Goal: Task Accomplishment & Management: Use online tool/utility

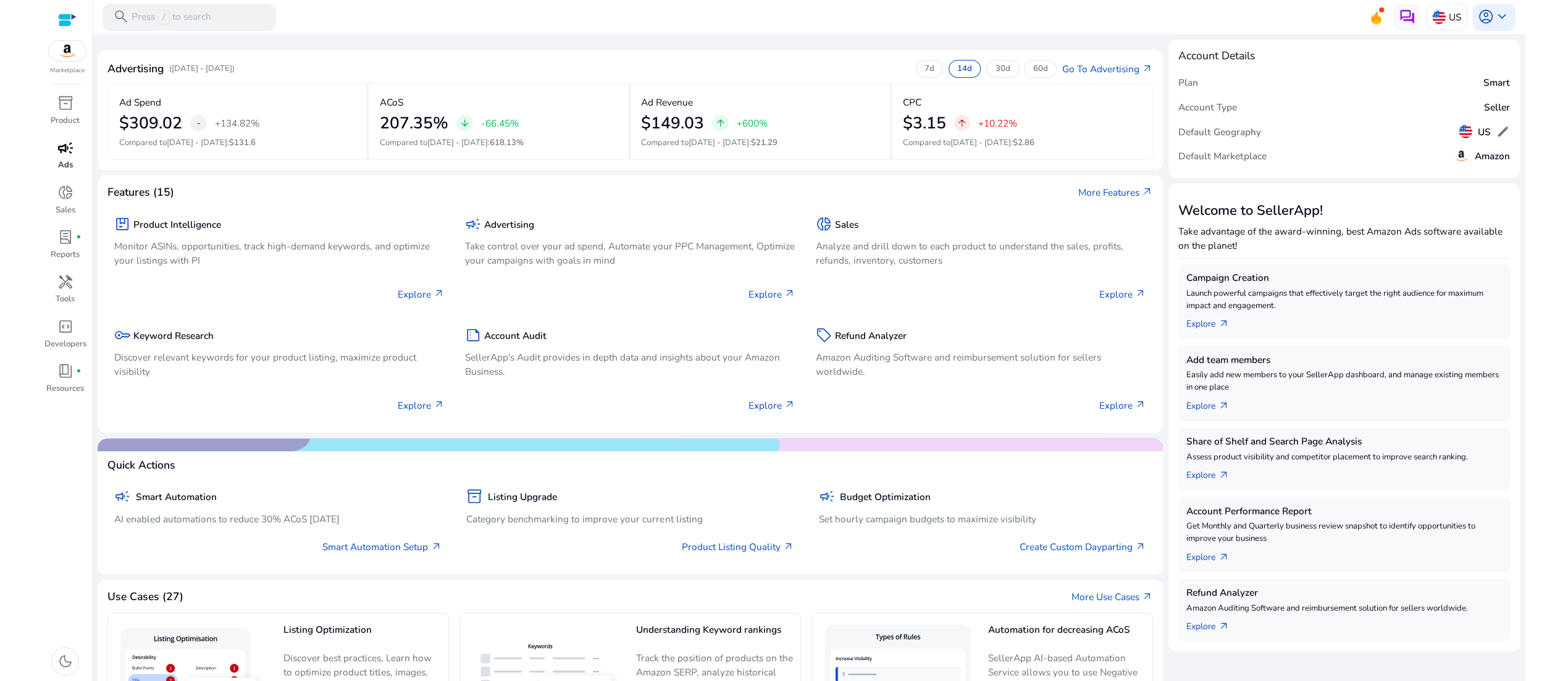
click at [64, 156] on span "campaign" at bounding box center [65, 148] width 16 height 16
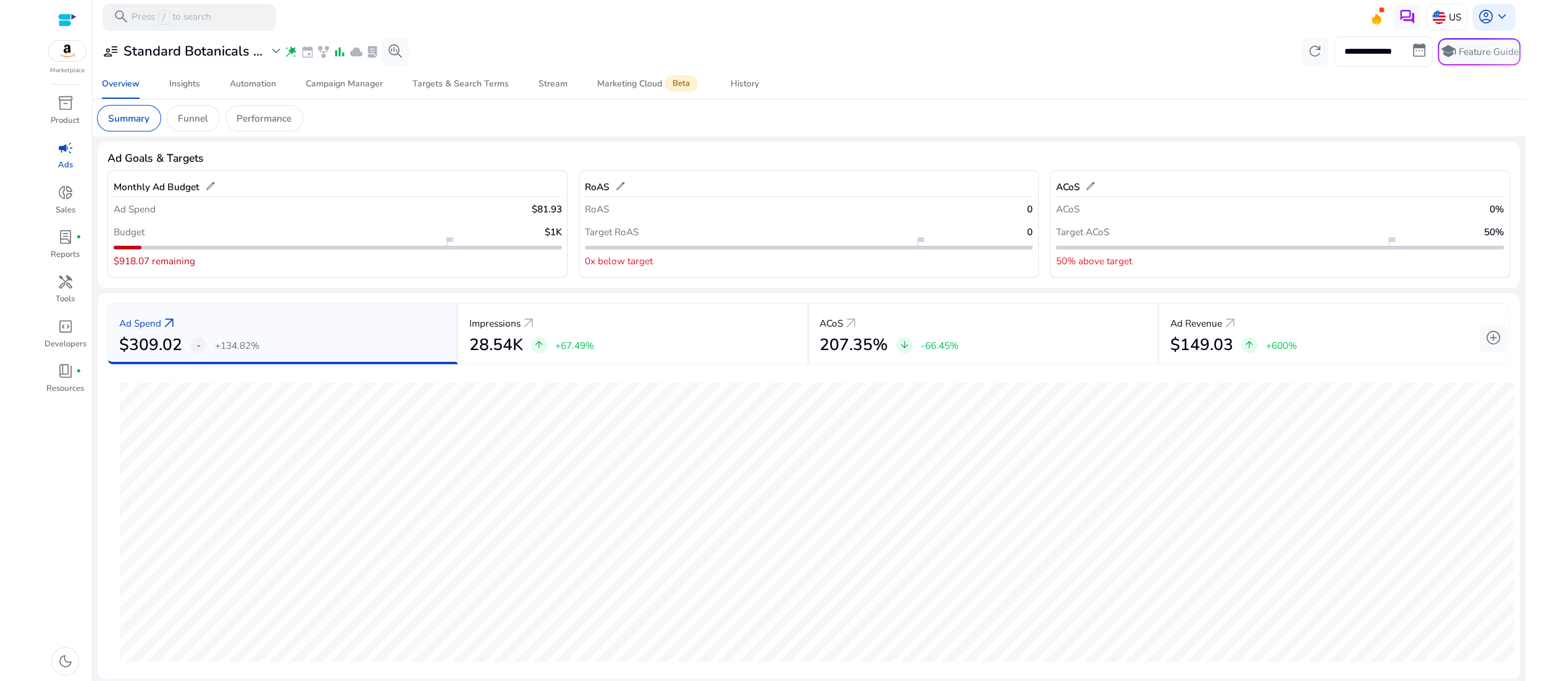
click at [628, 137] on mat-card "Summary Funnel Performance" at bounding box center [808, 117] width 1443 height 37
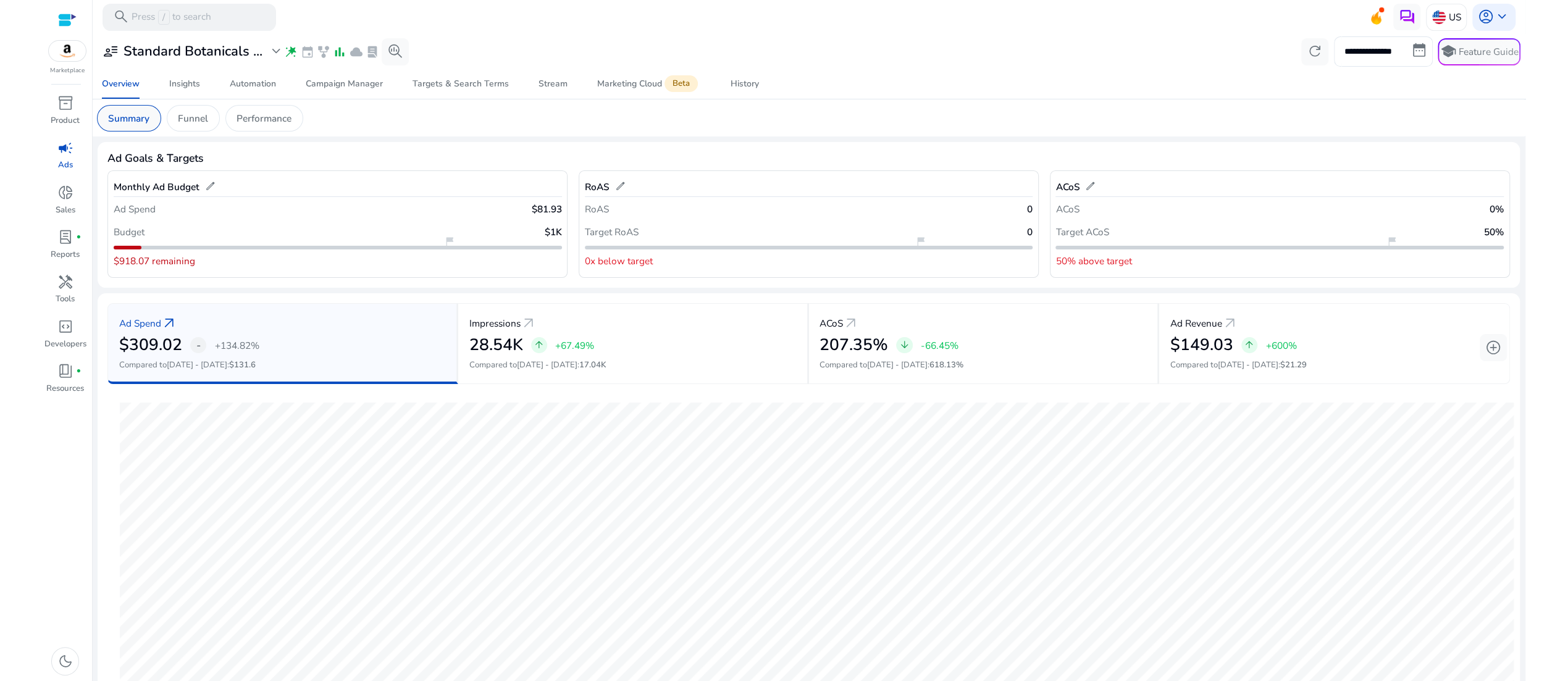
click at [132, 125] on p "Summary" at bounding box center [129, 118] width 42 height 14
click at [208, 125] on p "Funnel" at bounding box center [192, 118] width 31 height 14
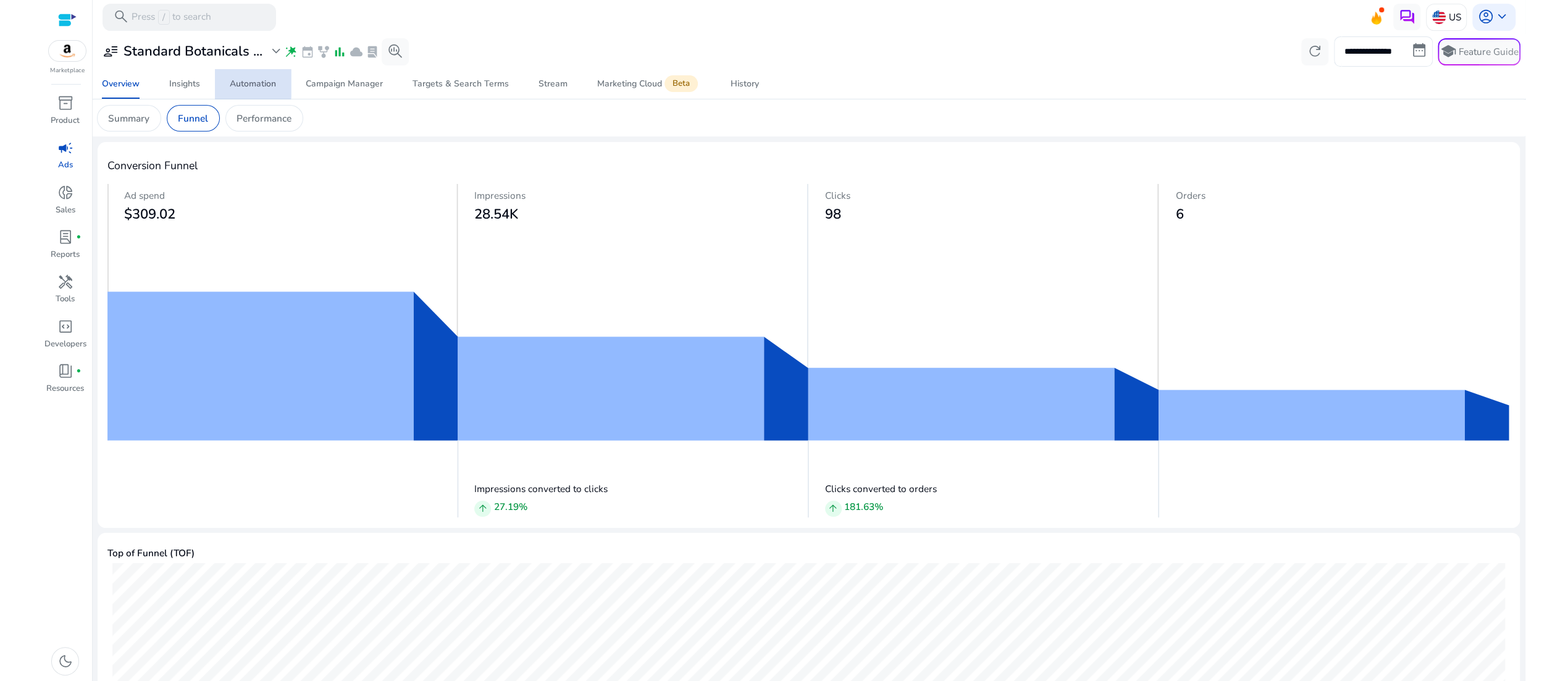
click at [238, 88] on div "Automation" at bounding box center [253, 83] width 47 height 9
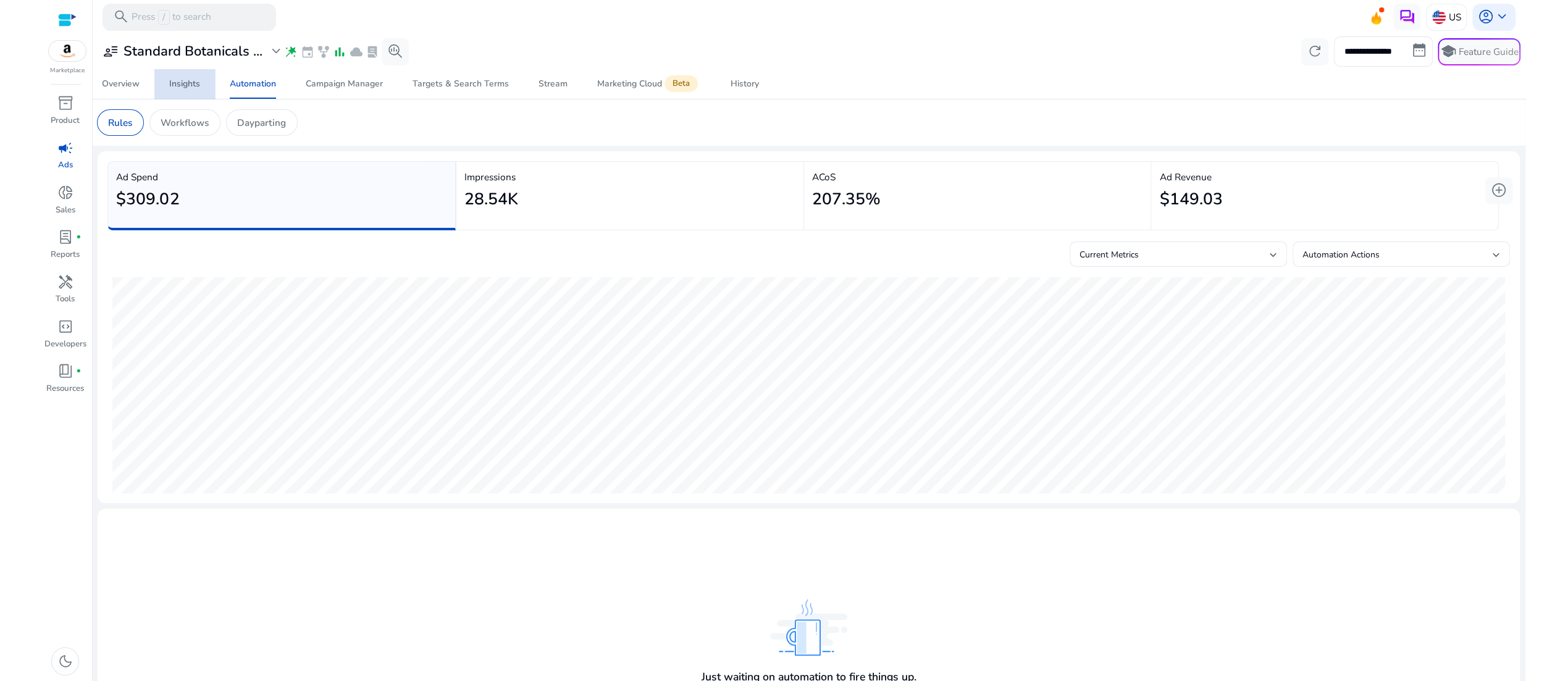
click at [184, 88] on div "Insights" at bounding box center [184, 83] width 31 height 9
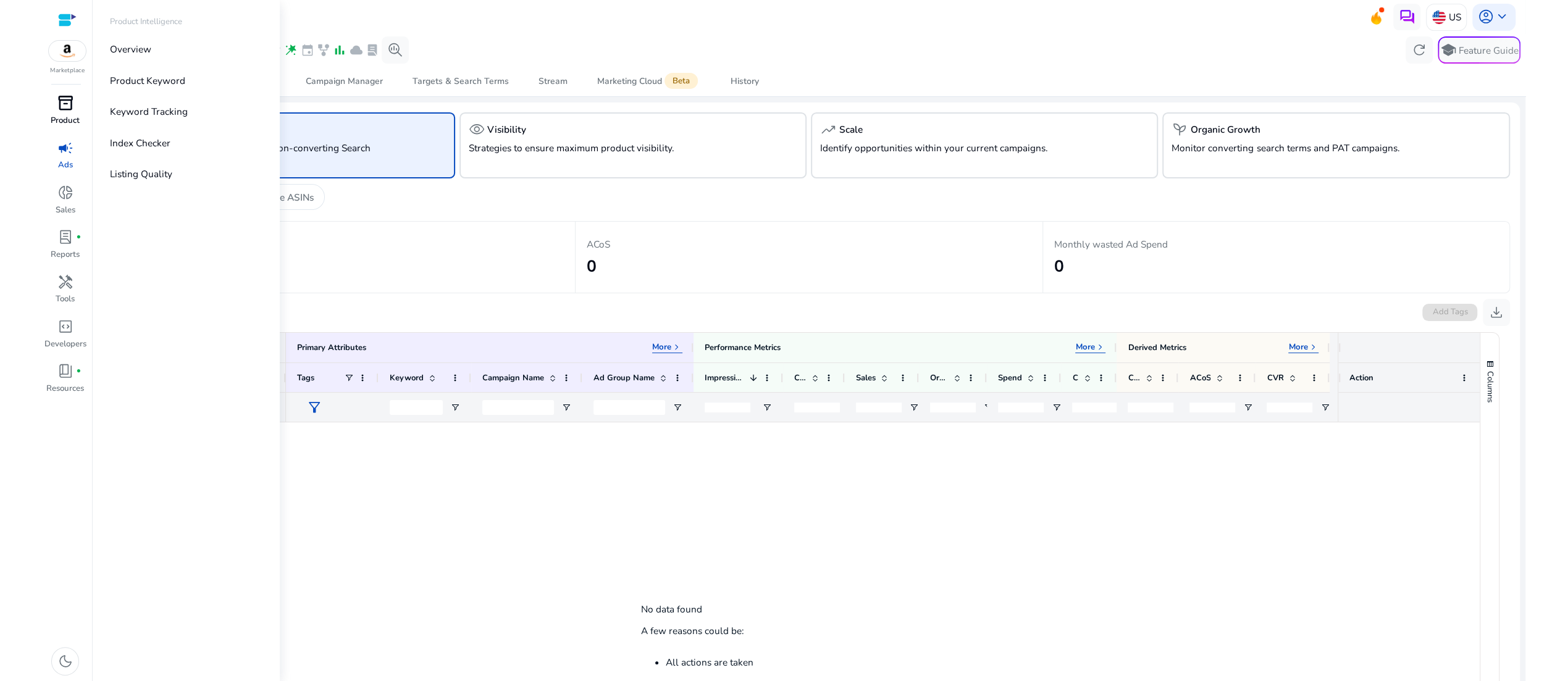
click at [59, 111] on span "inventory_2" at bounding box center [65, 103] width 16 height 16
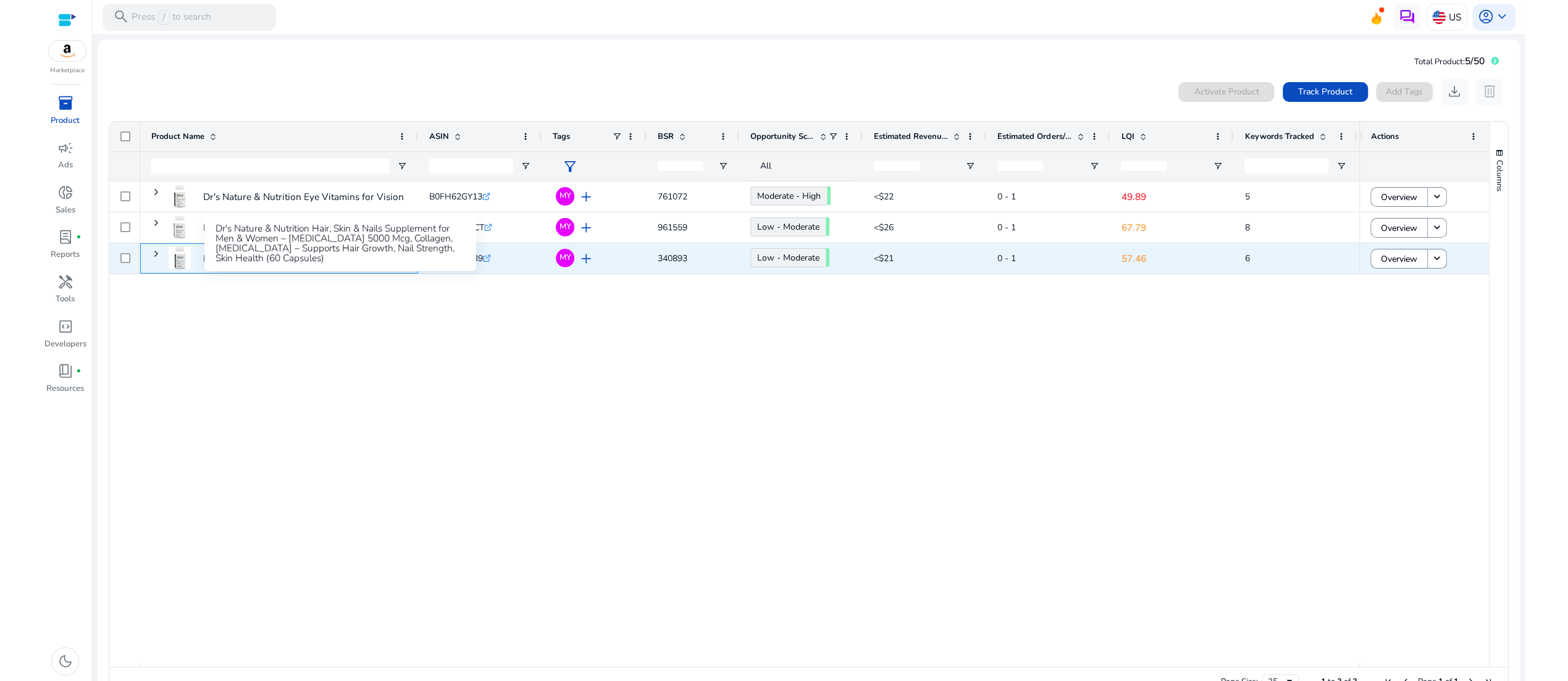
click at [316, 271] on p "Dr's Nature & Nutrition Hair, Skin & Nails Supplement for Men..." at bounding box center [340, 259] width 274 height 26
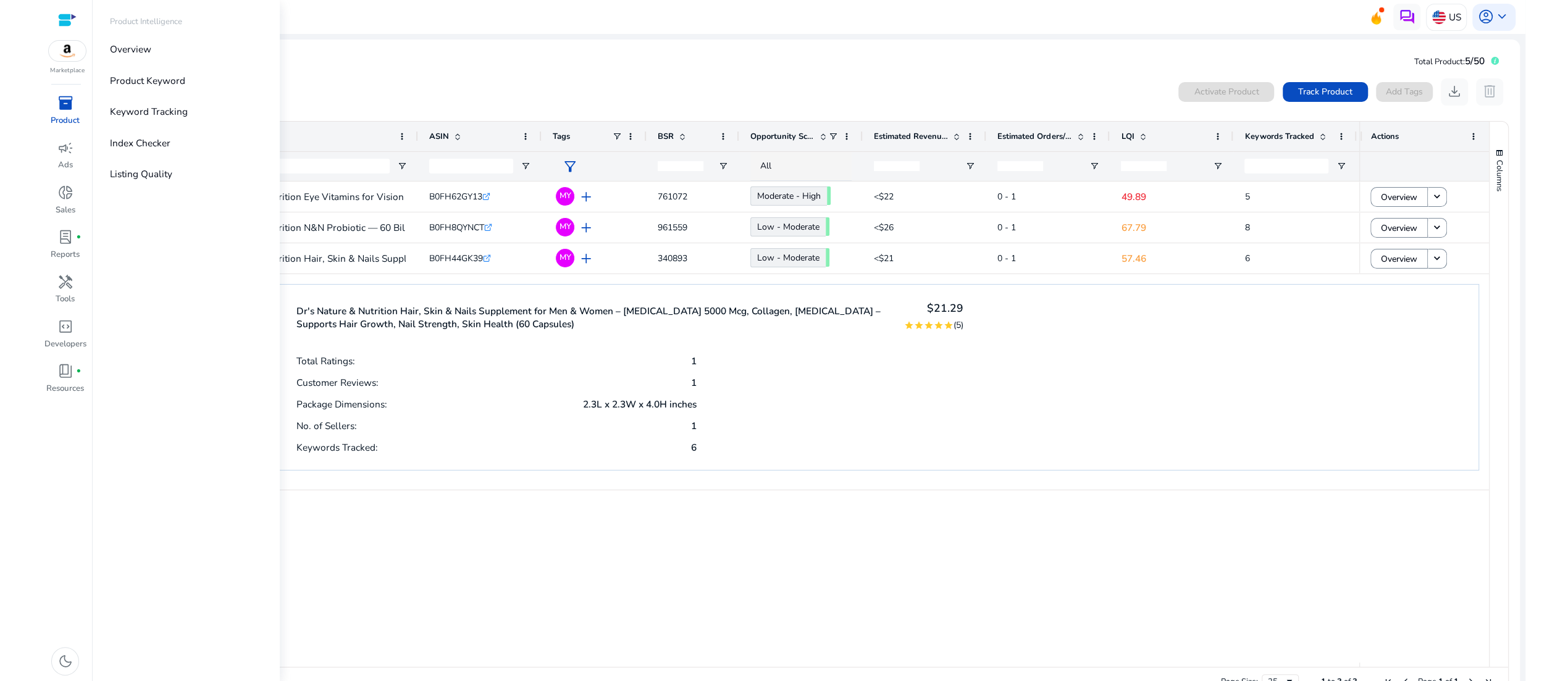
click at [69, 111] on span "inventory_2" at bounding box center [65, 103] width 16 height 16
click at [60, 156] on span "campaign" at bounding box center [65, 148] width 16 height 16
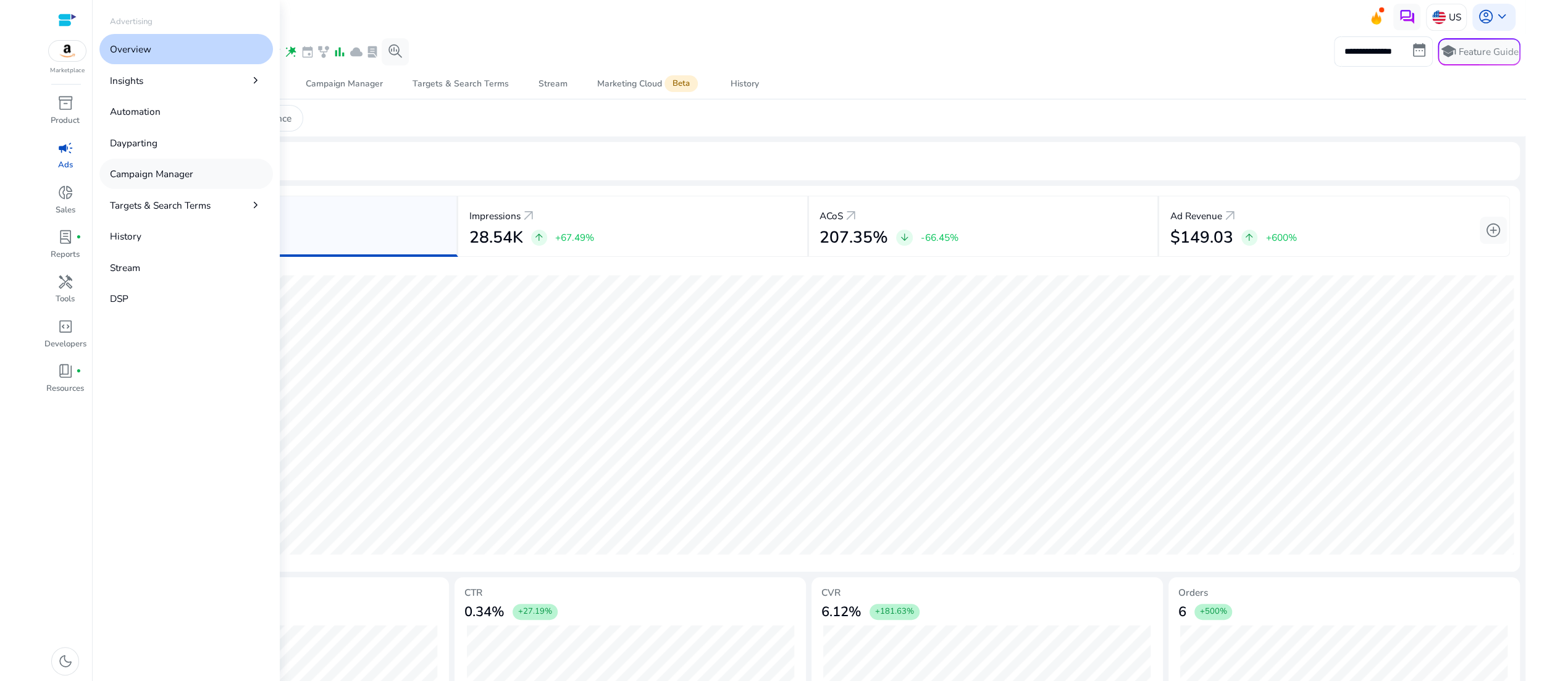
click at [193, 180] on p "Campaign Manager" at bounding box center [152, 173] width 83 height 14
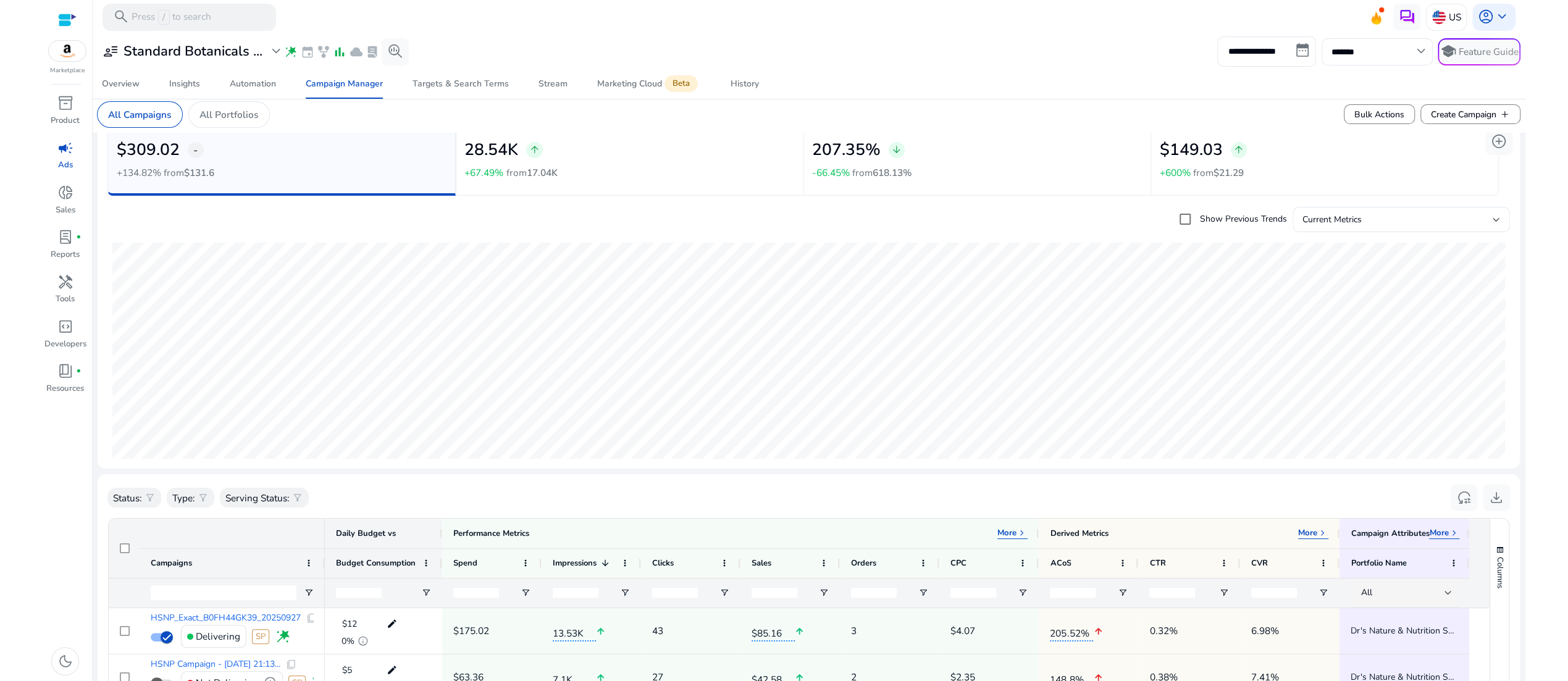
scroll to position [69, 0]
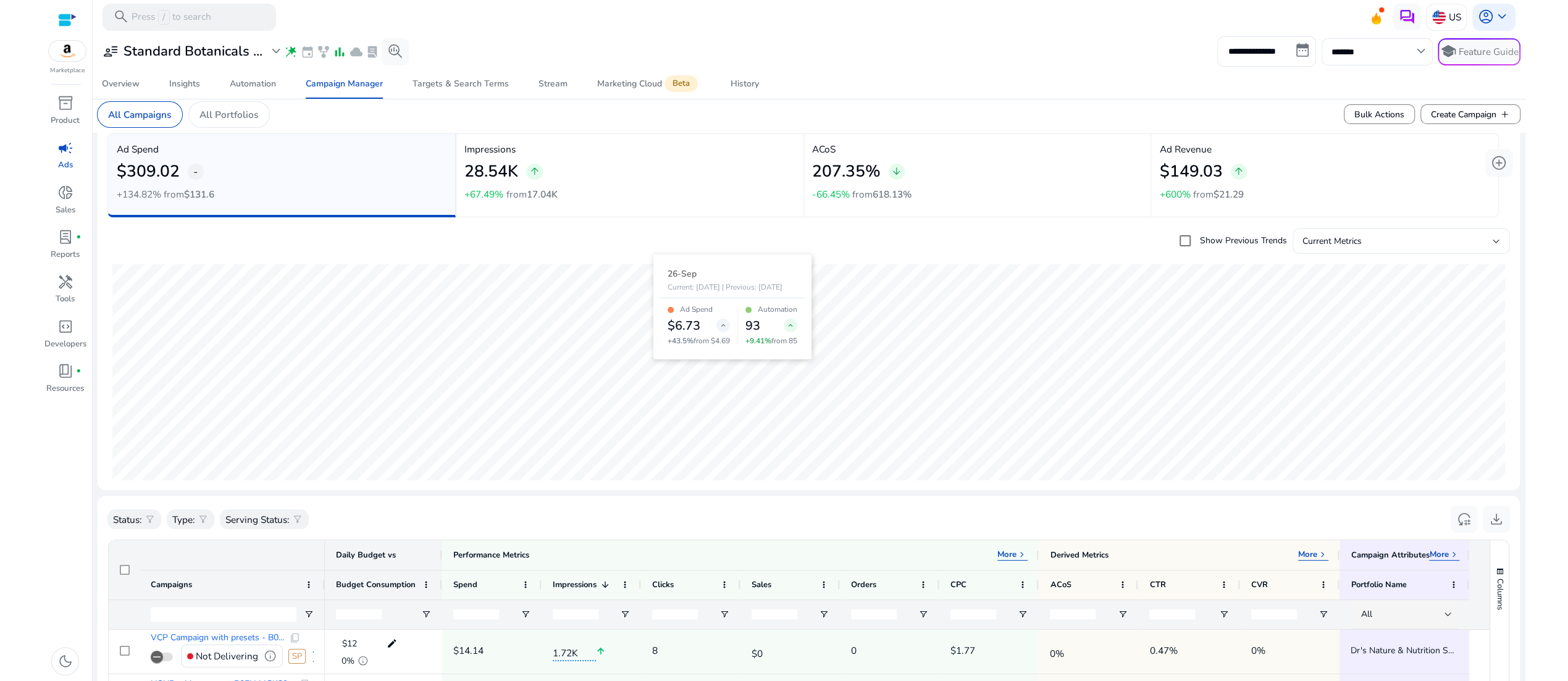
scroll to position [316, 0]
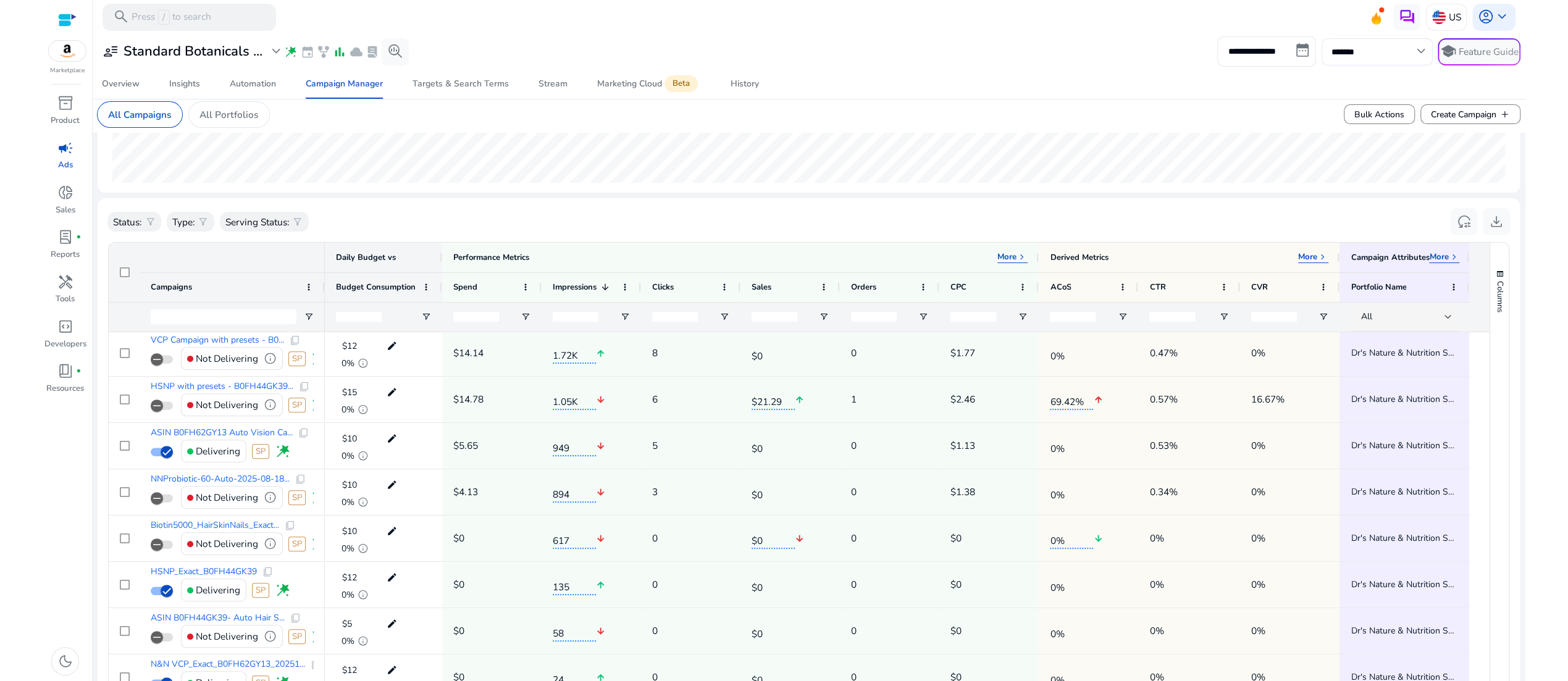
click at [789, 236] on div "Status: filter_alt Type: filter_alt Serving Status: filter_alt reset_settings d…" at bounding box center [807, 222] width 1401 height 28
click at [570, 236] on div "Status: filter_alt Type: filter_alt Serving Status: filter_alt reset_settings d…" at bounding box center [807, 222] width 1401 height 28
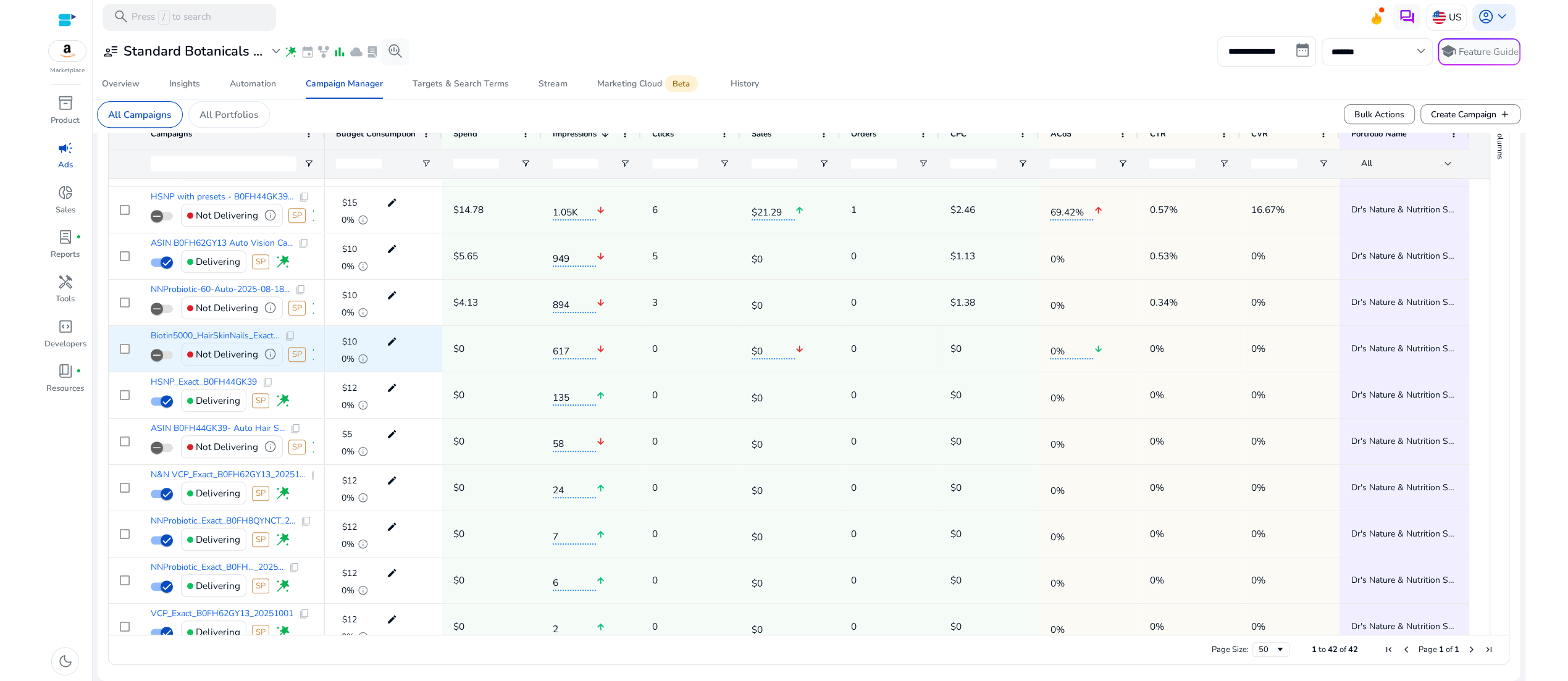
scroll to position [460, 0]
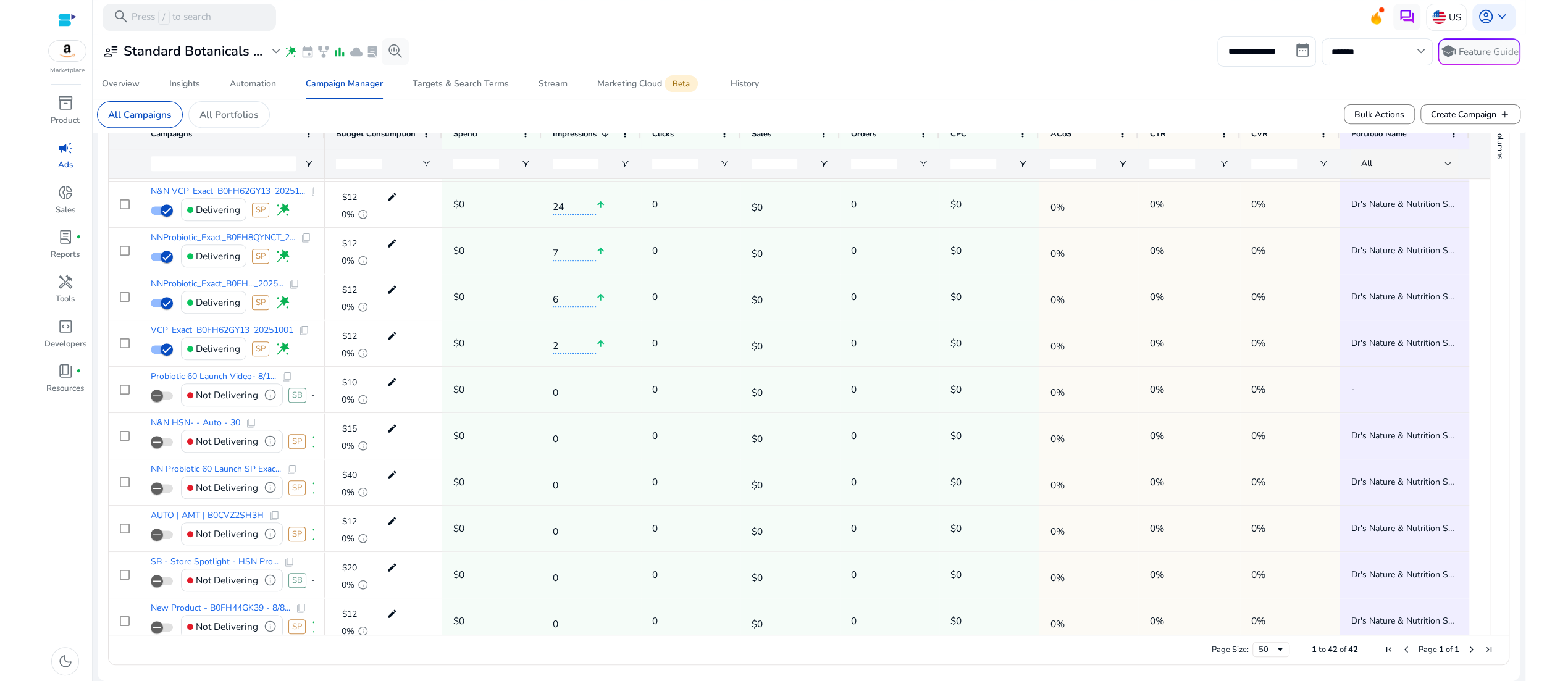
click at [7, 481] on html "**********" at bounding box center [784, 340] width 1568 height 681
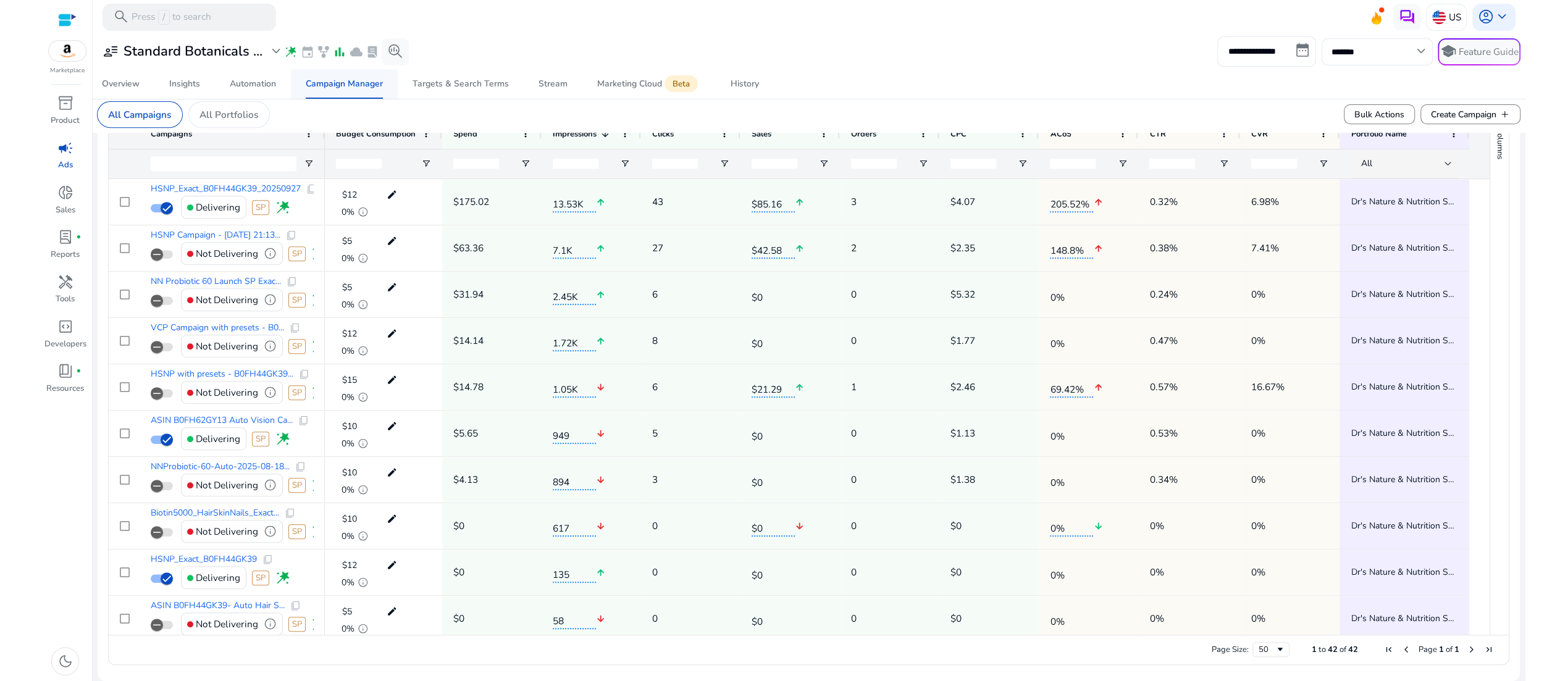
click at [335, 88] on div "Campaign Manager" at bounding box center [344, 83] width 77 height 9
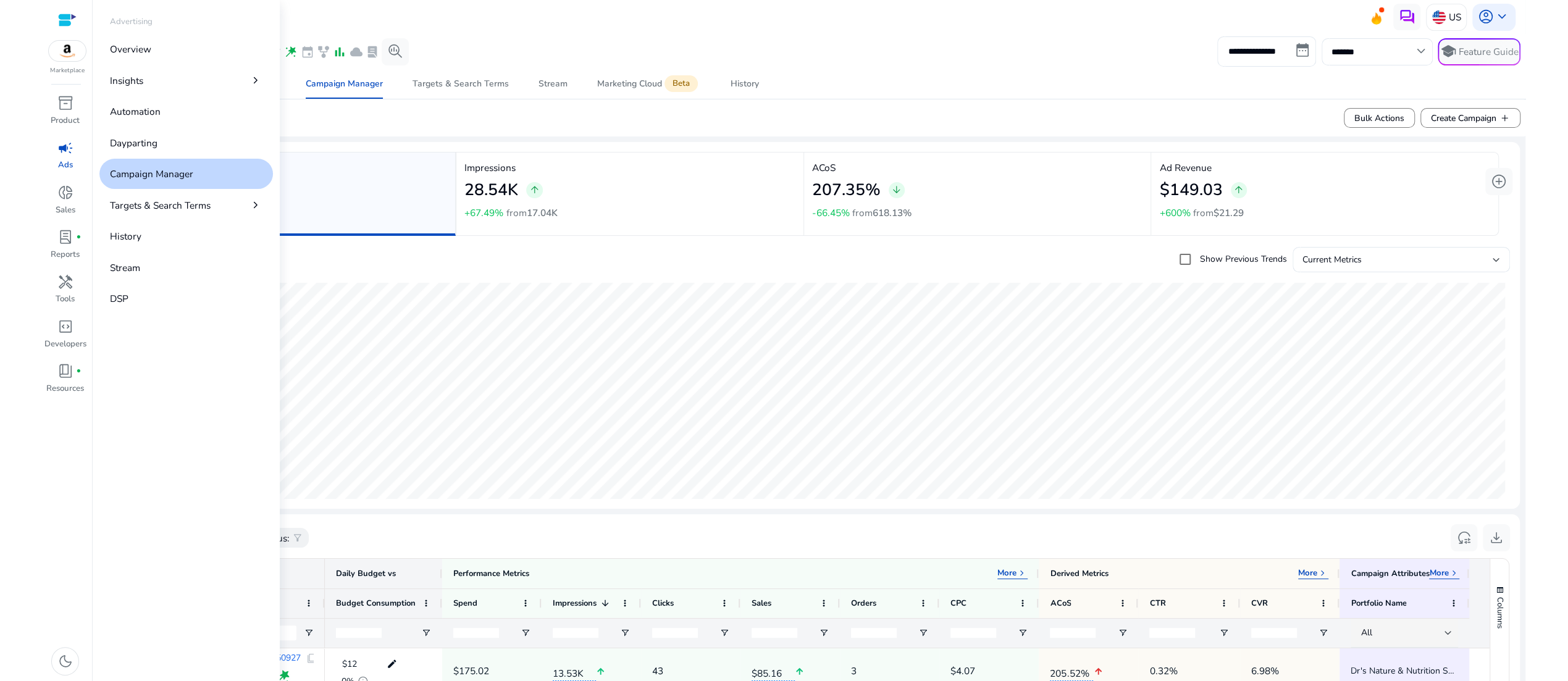
click at [60, 156] on span "campaign" at bounding box center [65, 148] width 16 height 16
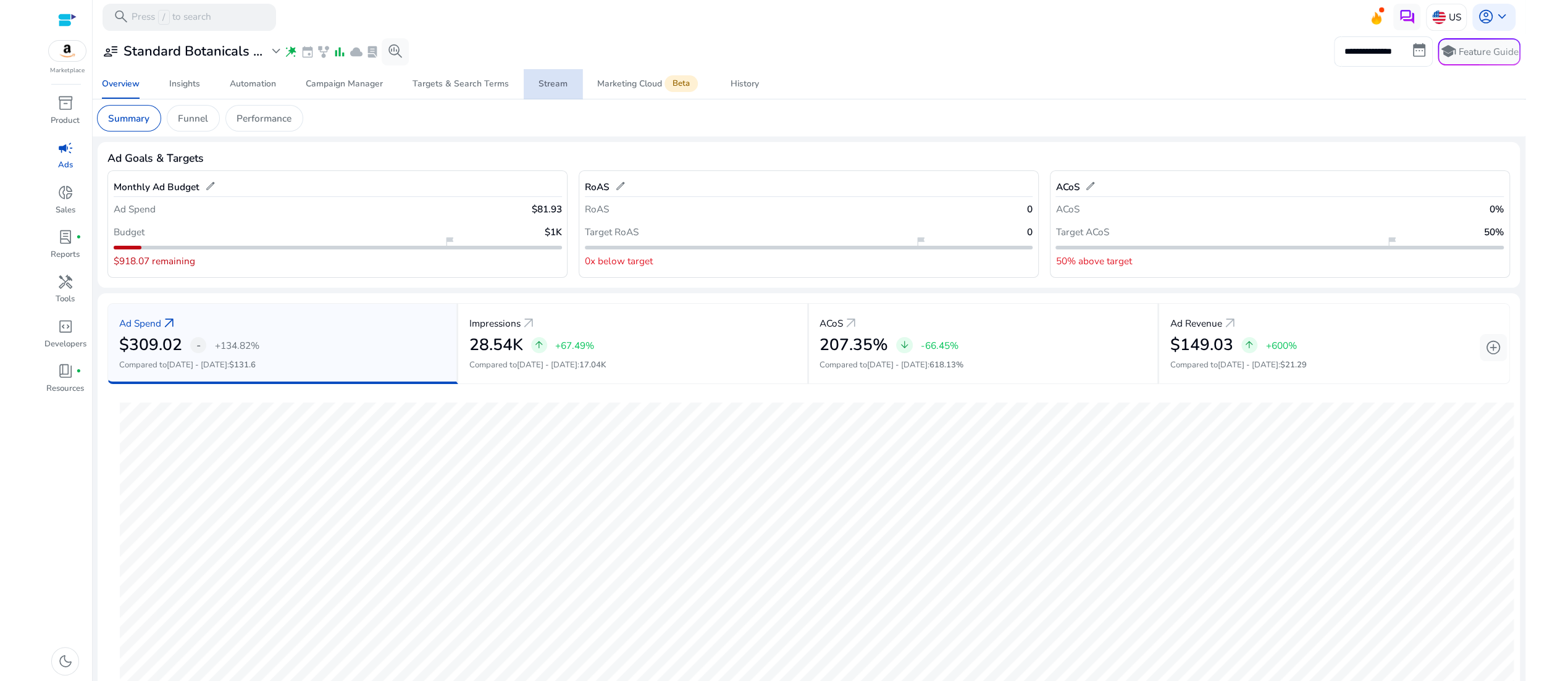
click at [550, 88] on div "Stream" at bounding box center [552, 83] width 29 height 9
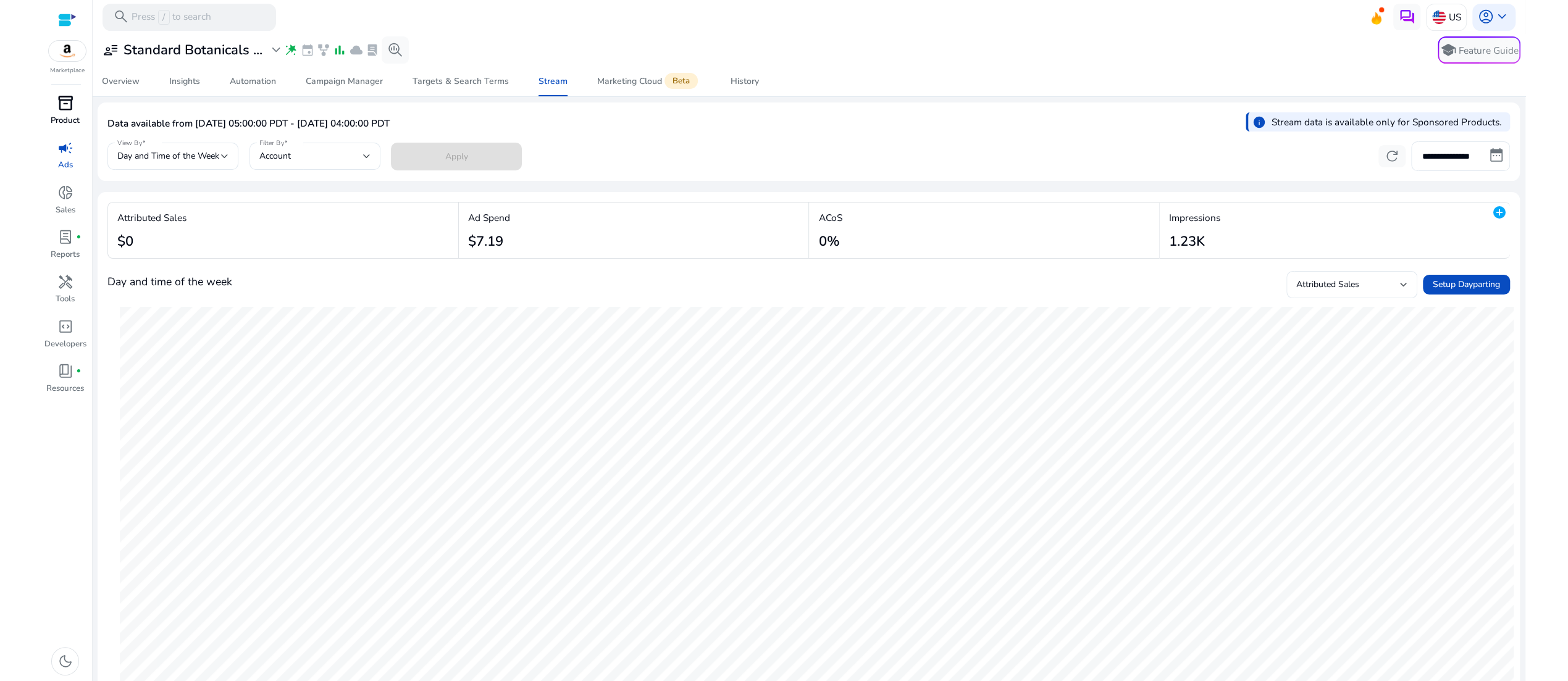
click at [59, 111] on span "inventory_2" at bounding box center [65, 103] width 16 height 16
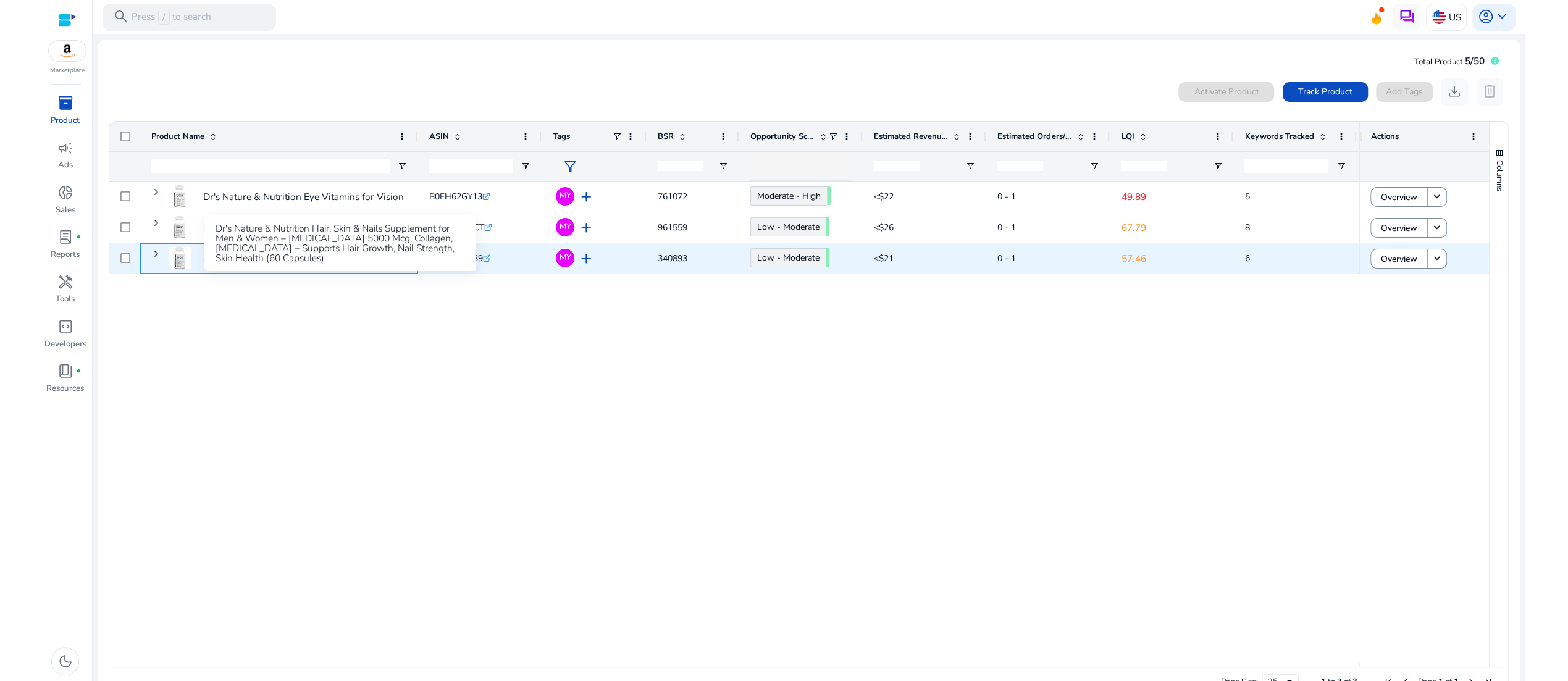
click at [255, 271] on p "Dr's Nature & Nutrition Hair, Skin & Nails Supplement for Men..." at bounding box center [340, 259] width 274 height 26
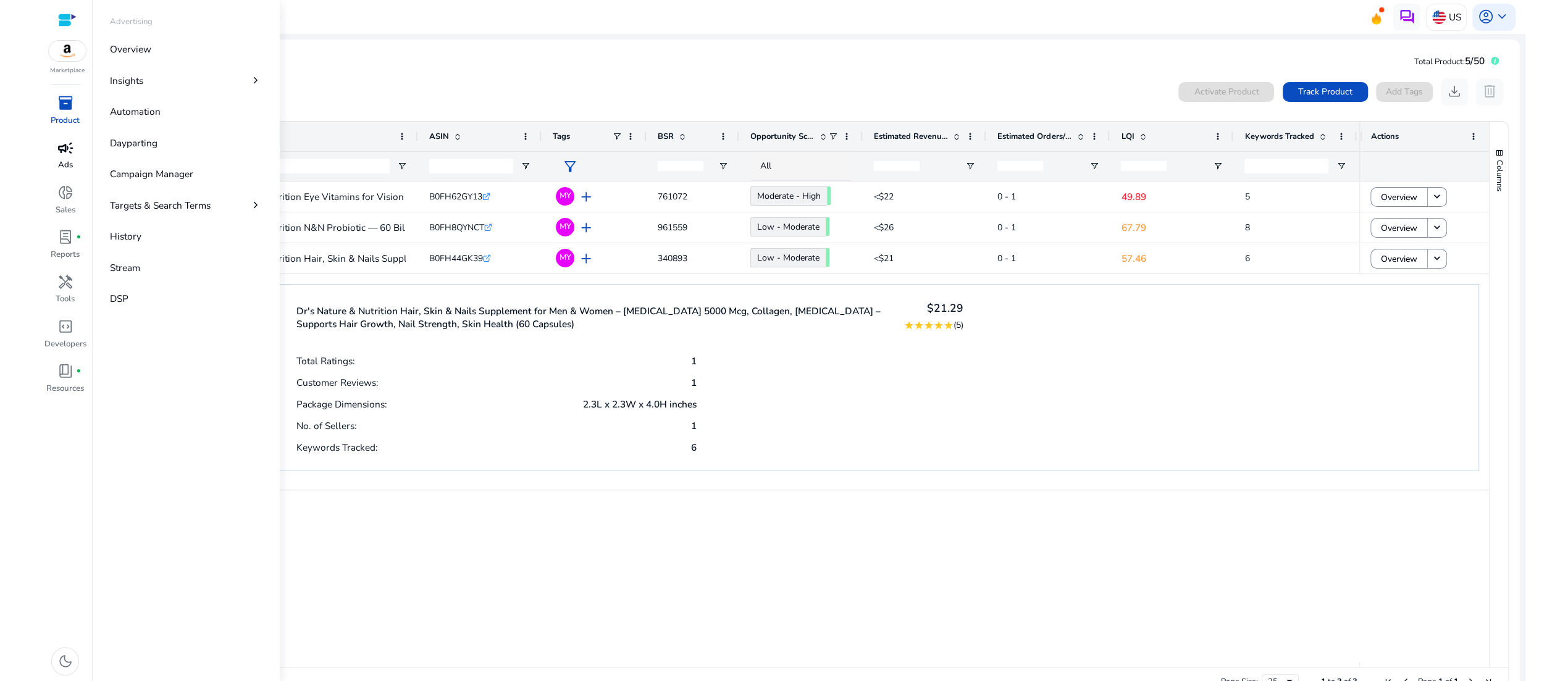
click at [60, 171] on p "Ads" at bounding box center [65, 166] width 15 height 12
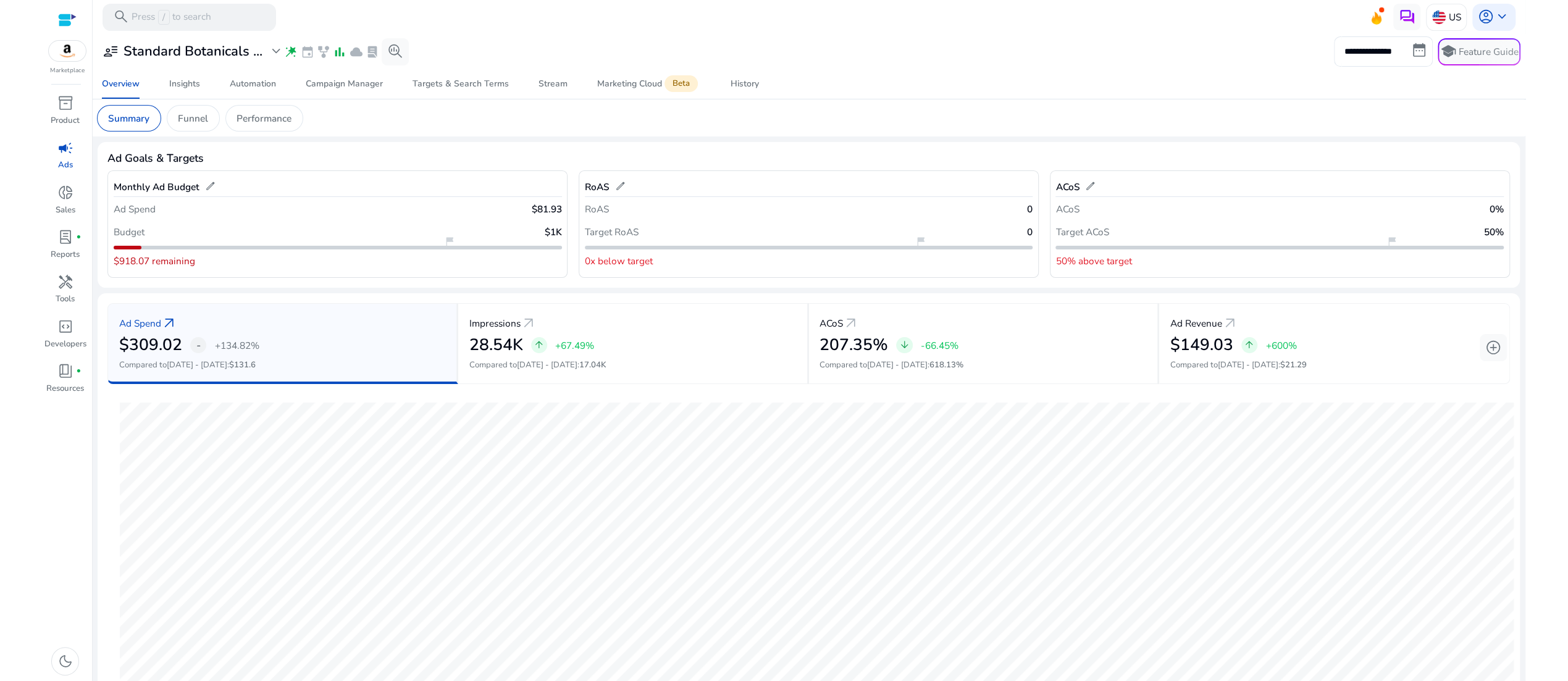
click at [626, 539] on div at bounding box center [816, 541] width 1418 height 293
click at [59, 171] on p "Ads" at bounding box center [65, 166] width 15 height 12
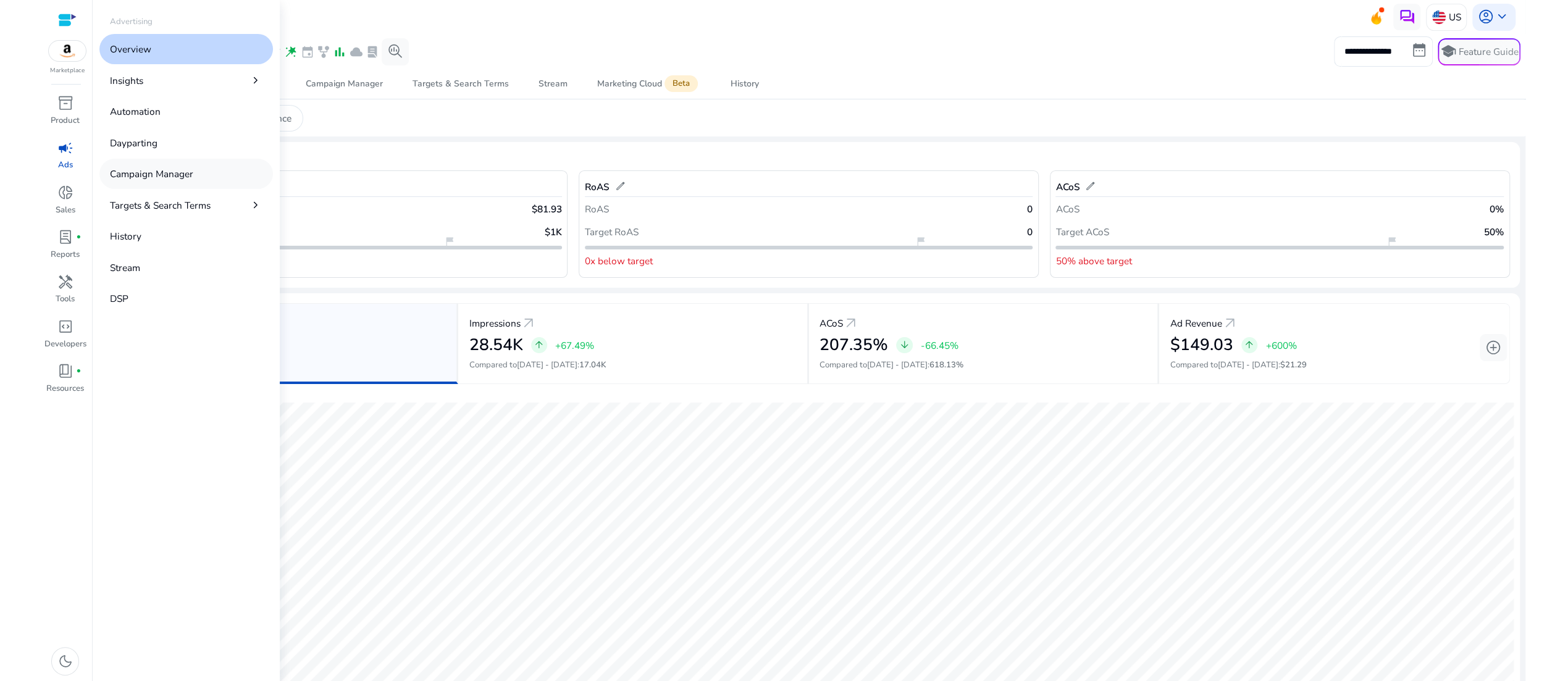
click at [193, 180] on p "Campaign Manager" at bounding box center [152, 173] width 83 height 14
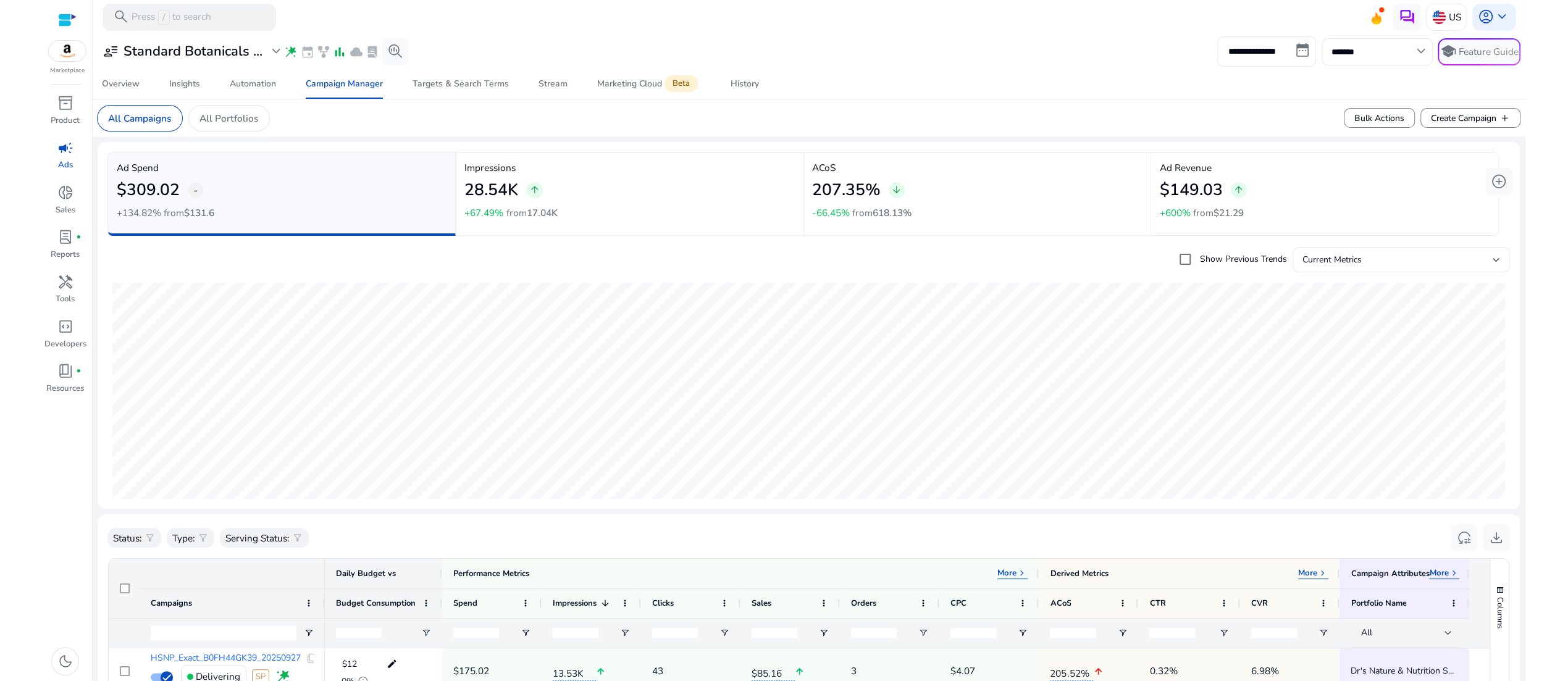
scroll to position [572, 0]
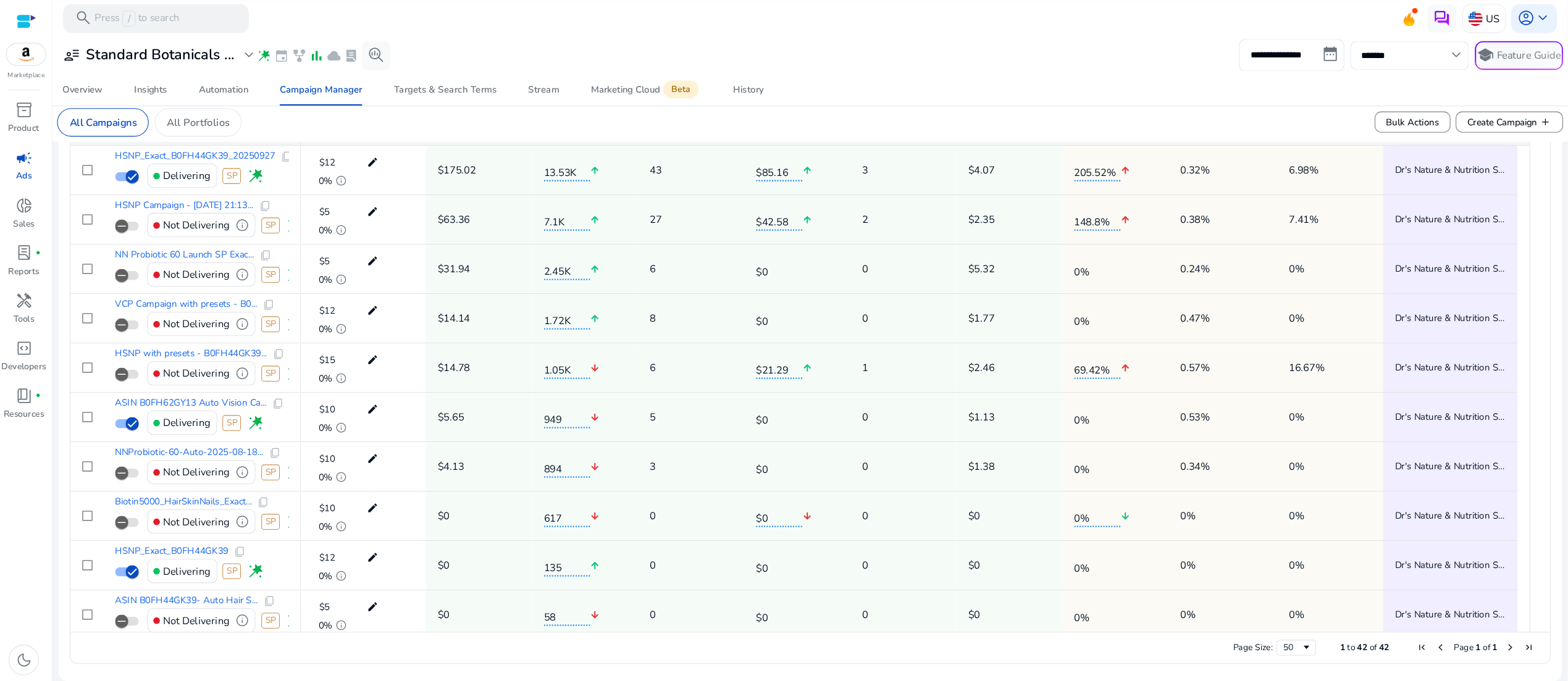
scroll to position [572, 0]
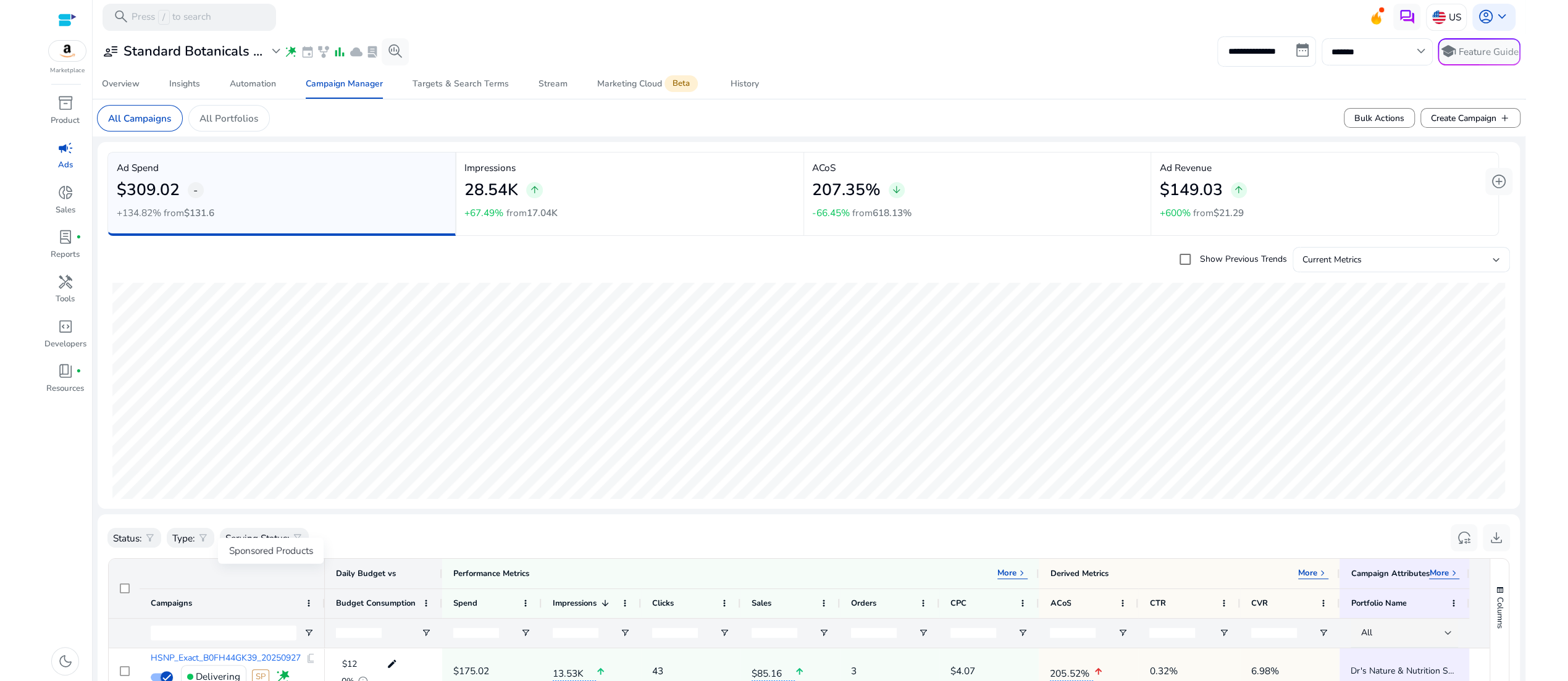
scroll to position [572, 0]
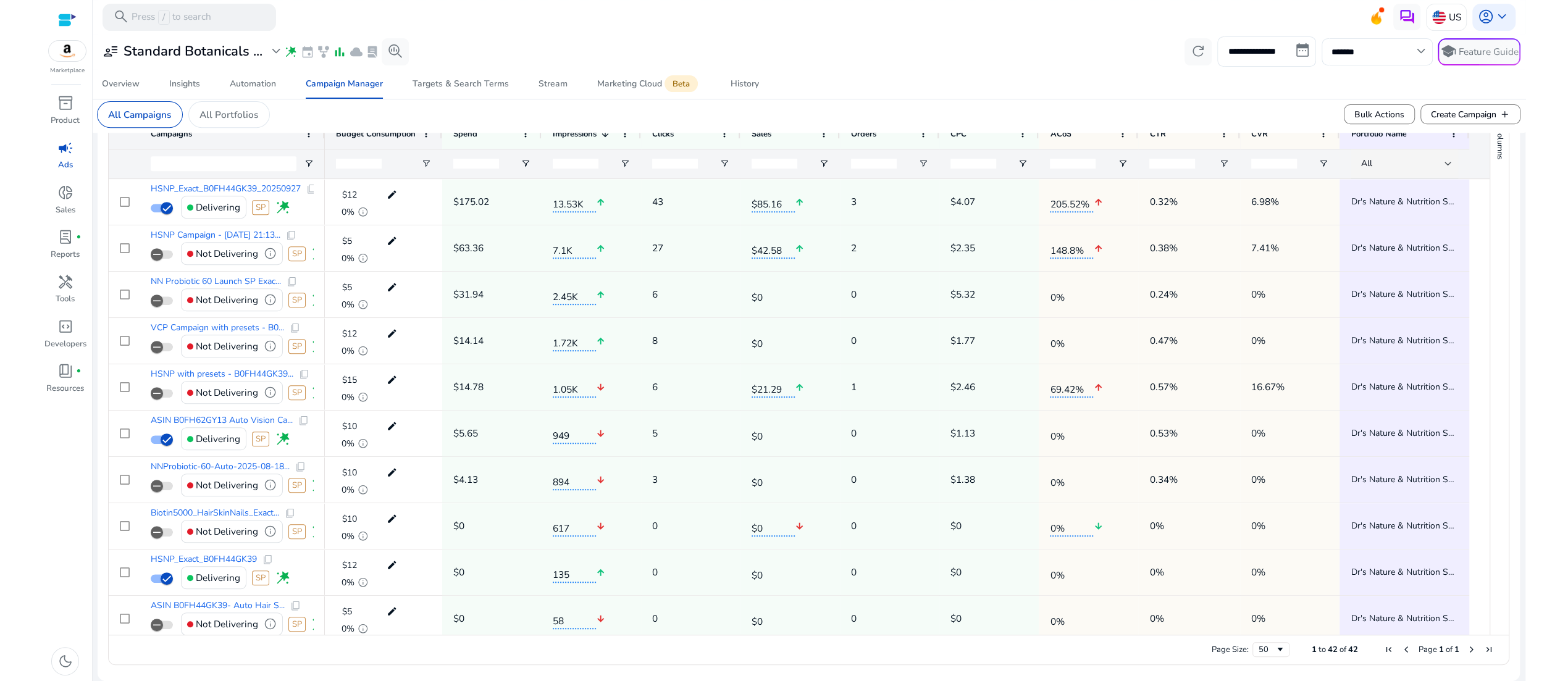
click at [61, 156] on span "campaign" at bounding box center [65, 148] width 16 height 16
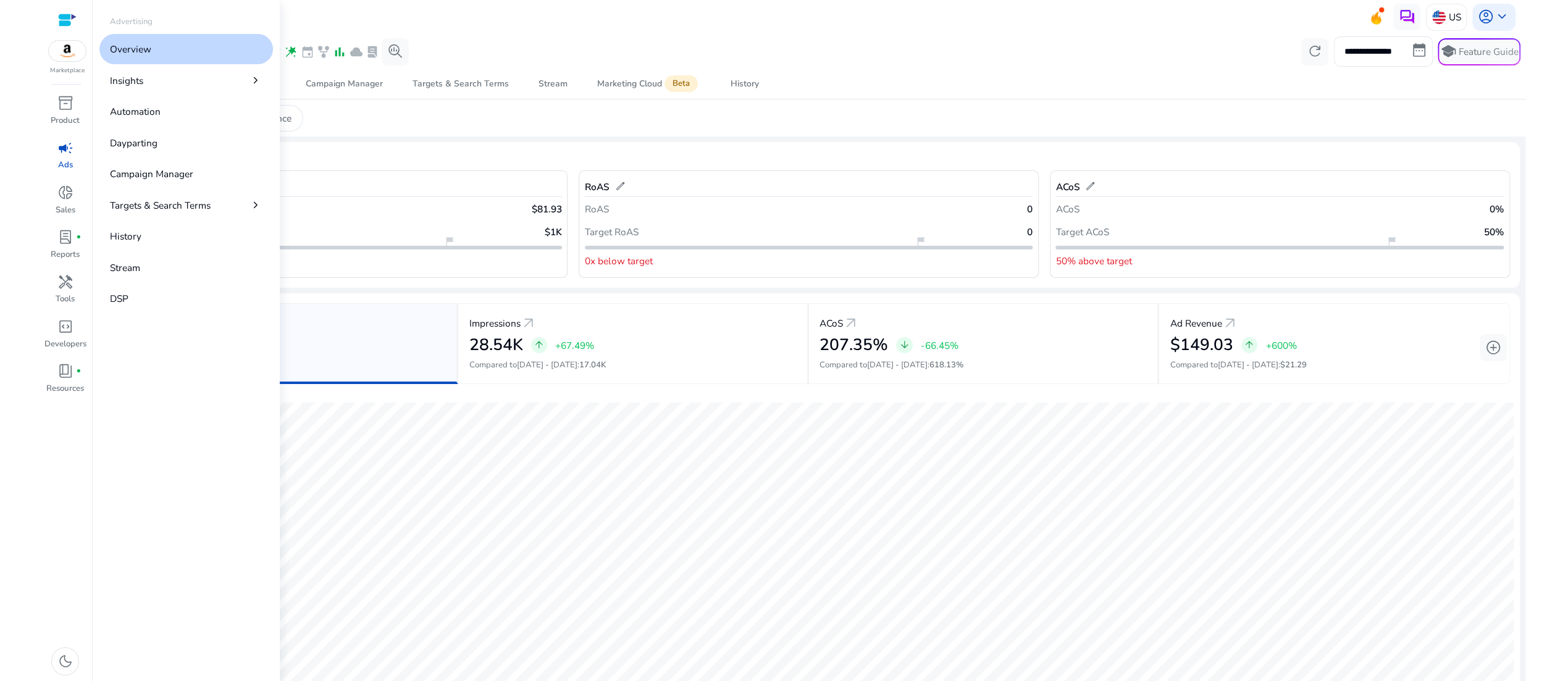
click at [58, 156] on span "campaign" at bounding box center [65, 148] width 16 height 16
